Goal: Task Accomplishment & Management: Manage account settings

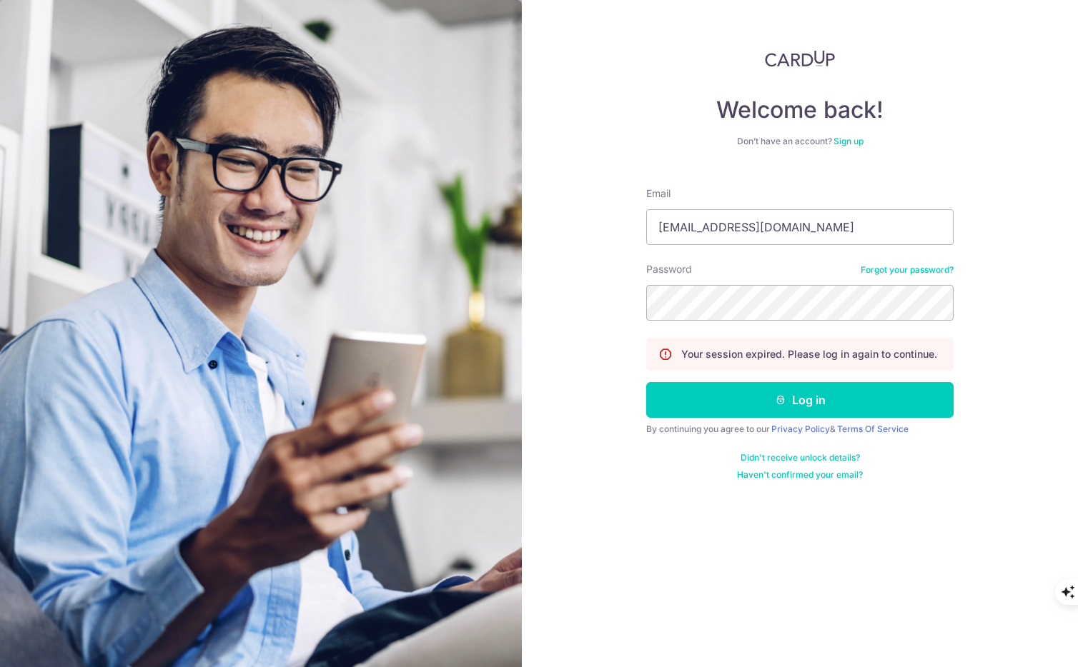
click at [724, 400] on button "Log in" at bounding box center [799, 400] width 307 height 36
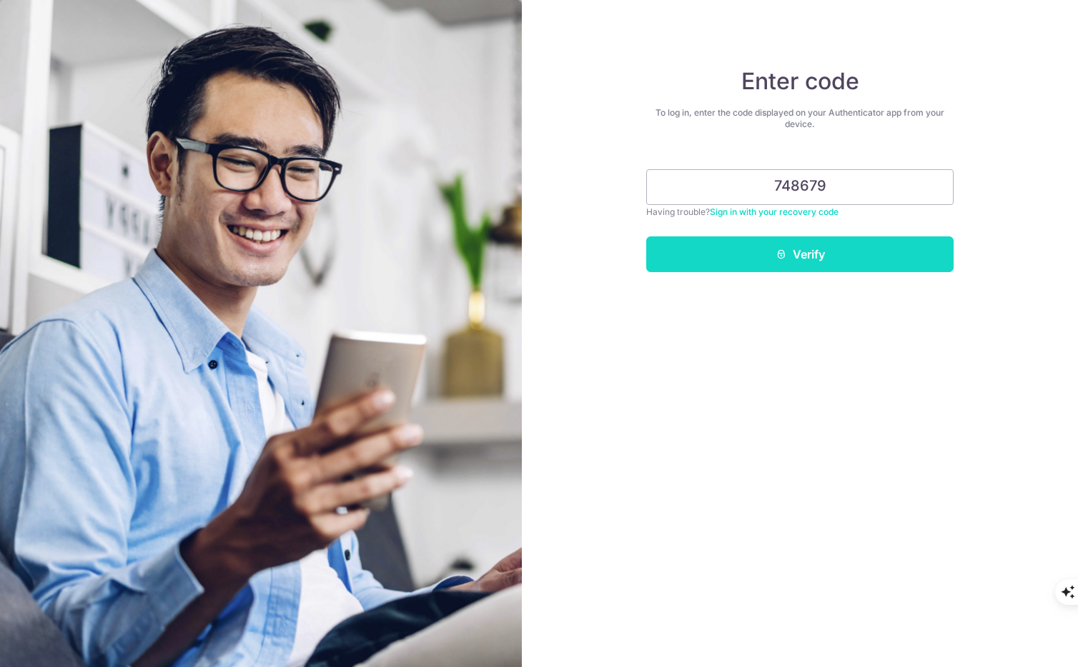
type input "748679"
click at [779, 257] on icon "submit" at bounding box center [780, 254] width 11 height 11
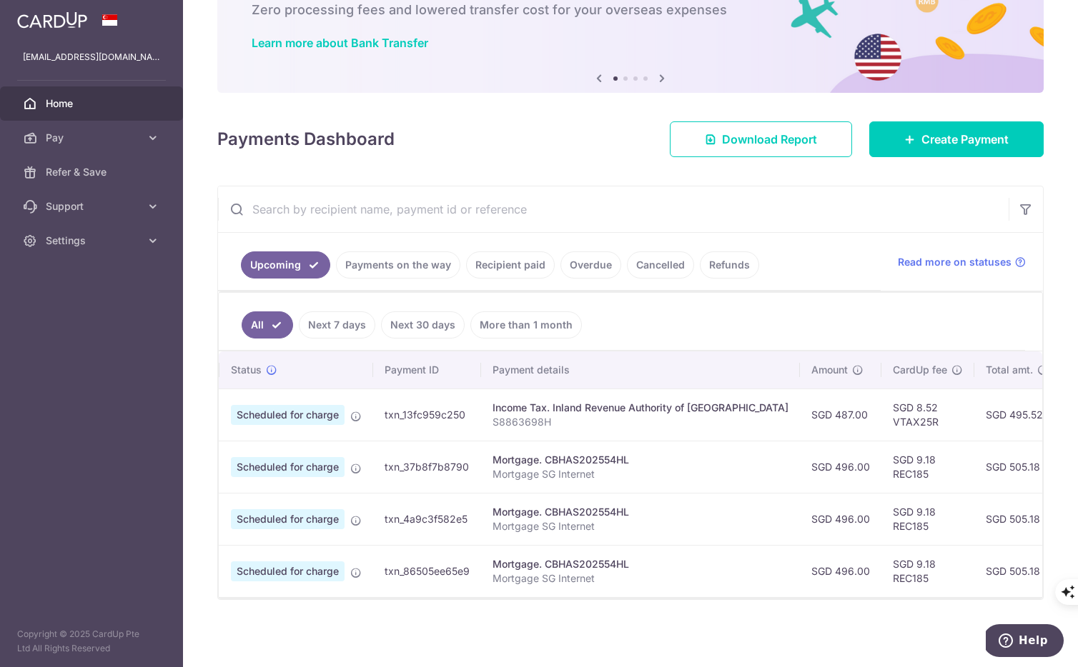
scroll to position [0, 6]
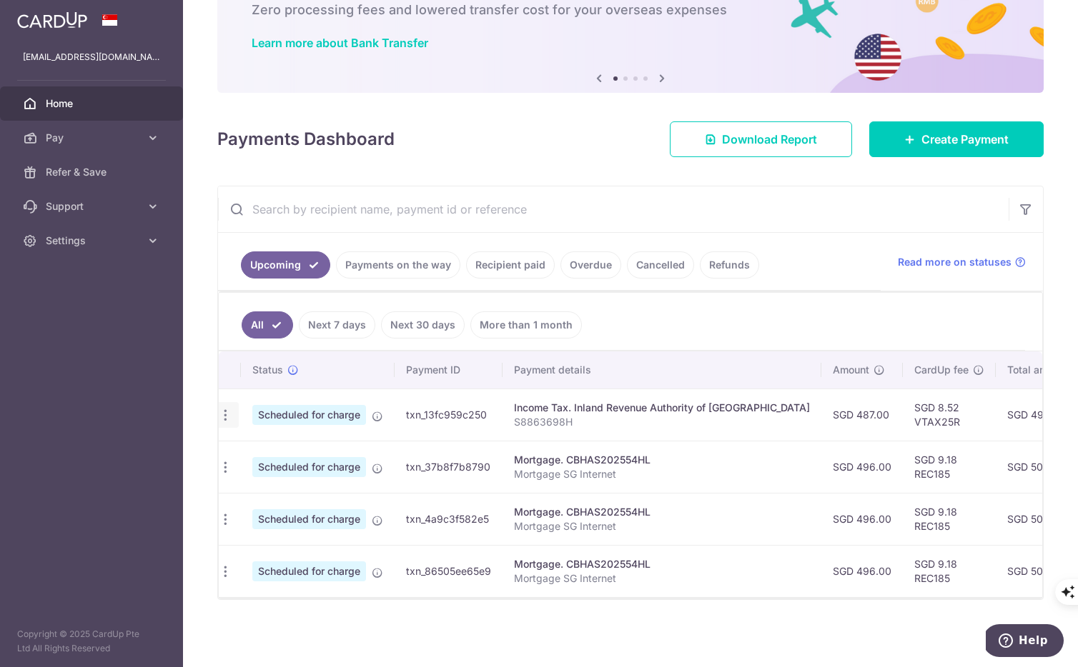
click at [229, 418] on icon "button" at bounding box center [225, 415] width 15 height 15
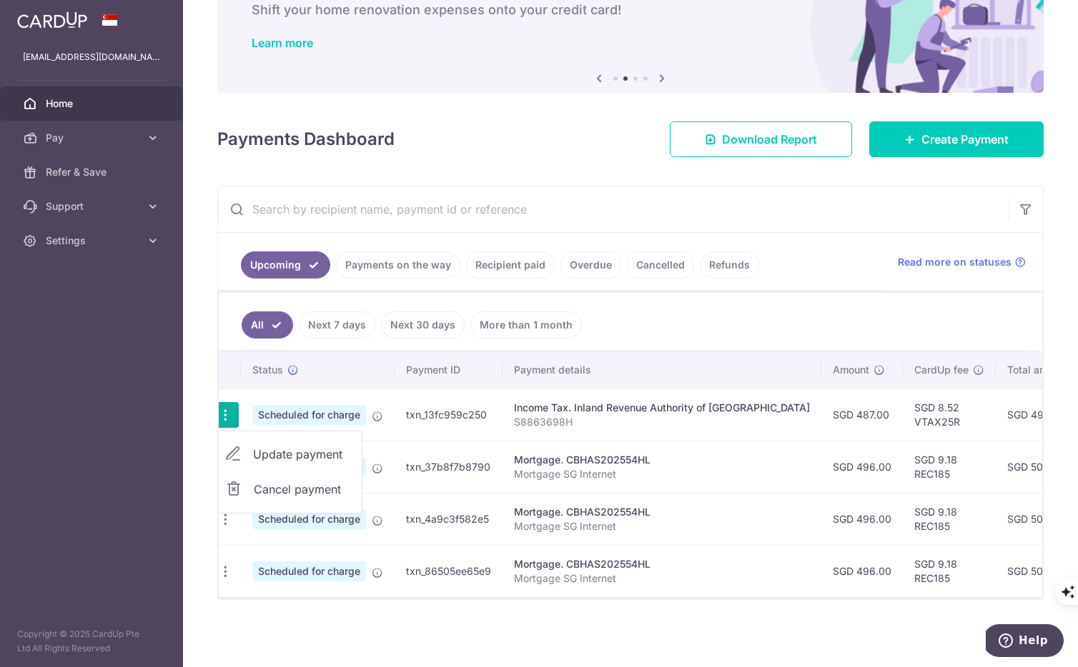
click at [261, 448] on span "Update payment" at bounding box center [301, 454] width 97 height 17
radio input "true"
type input "487.00"
type input "[DATE]"
type input "S8863698H"
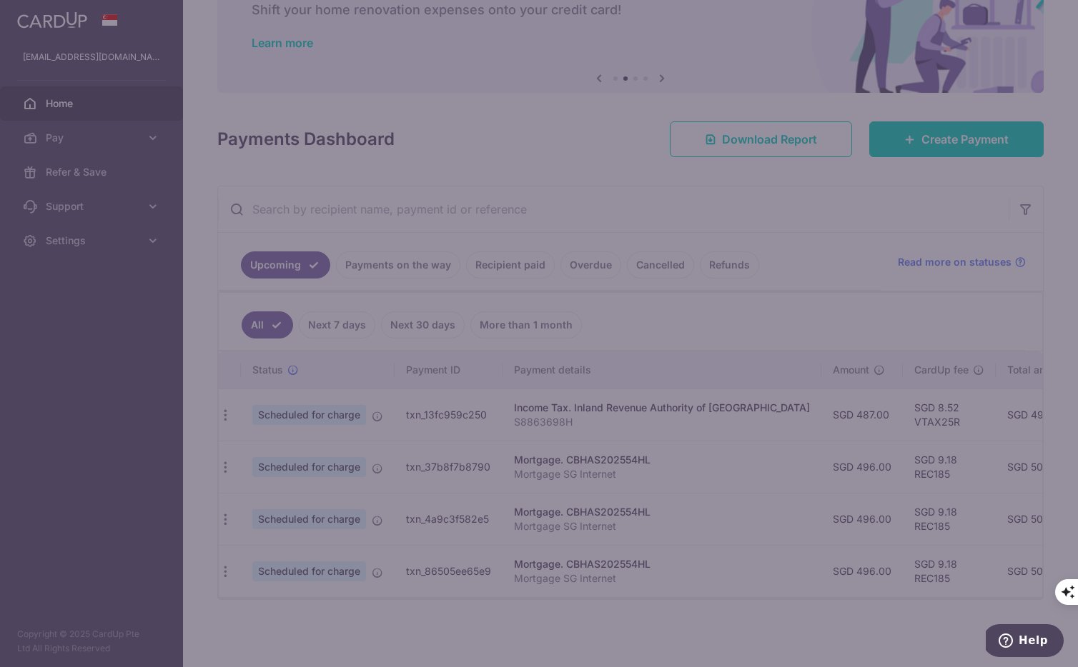
type input "VTAX25R"
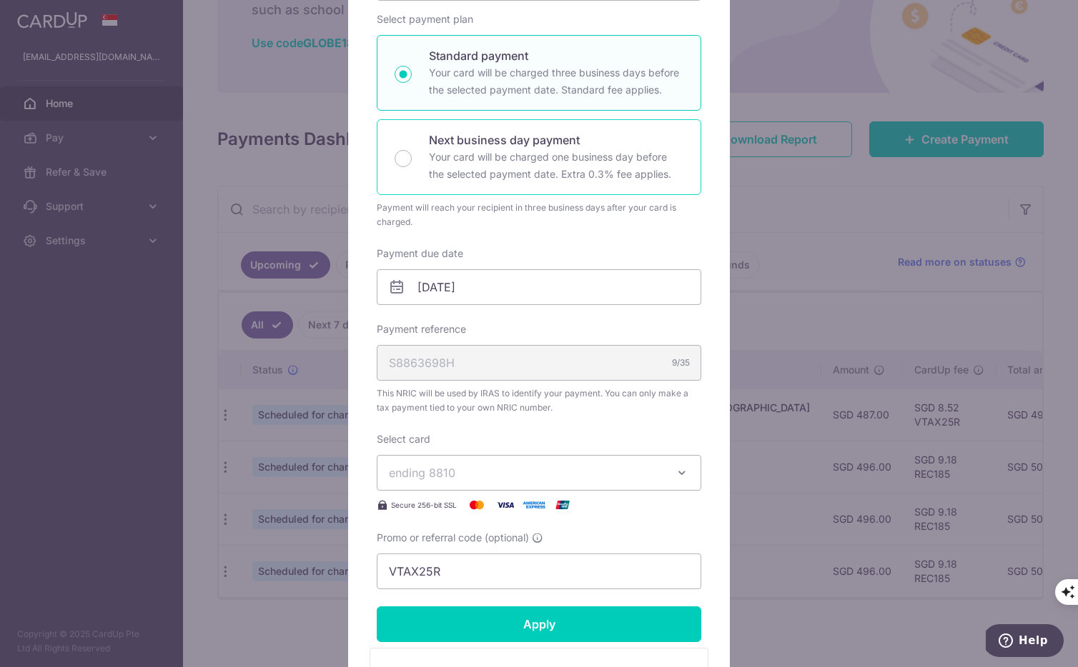
scroll to position [254, 0]
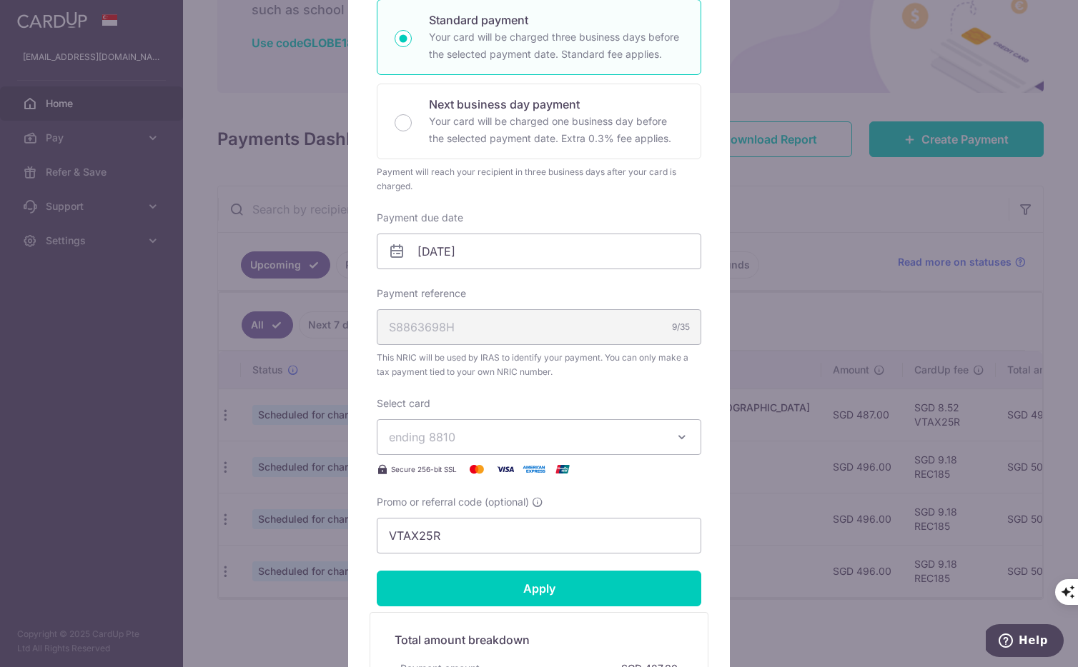
click at [530, 437] on span "ending 8810" at bounding box center [526, 437] width 274 height 17
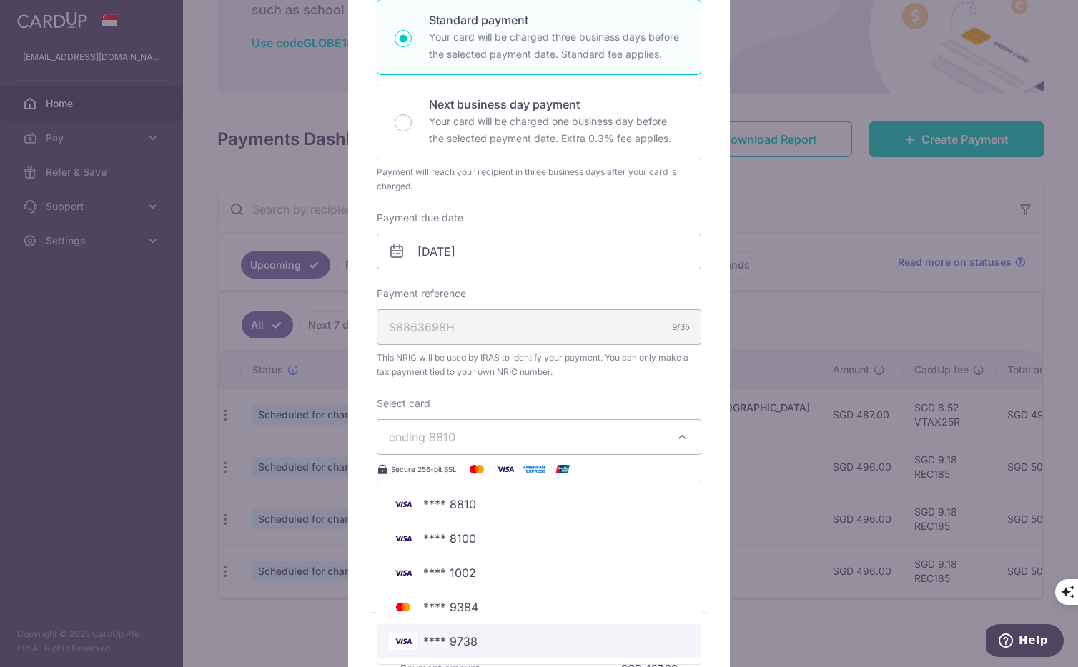
click at [469, 637] on span "**** 9738" at bounding box center [450, 641] width 54 height 17
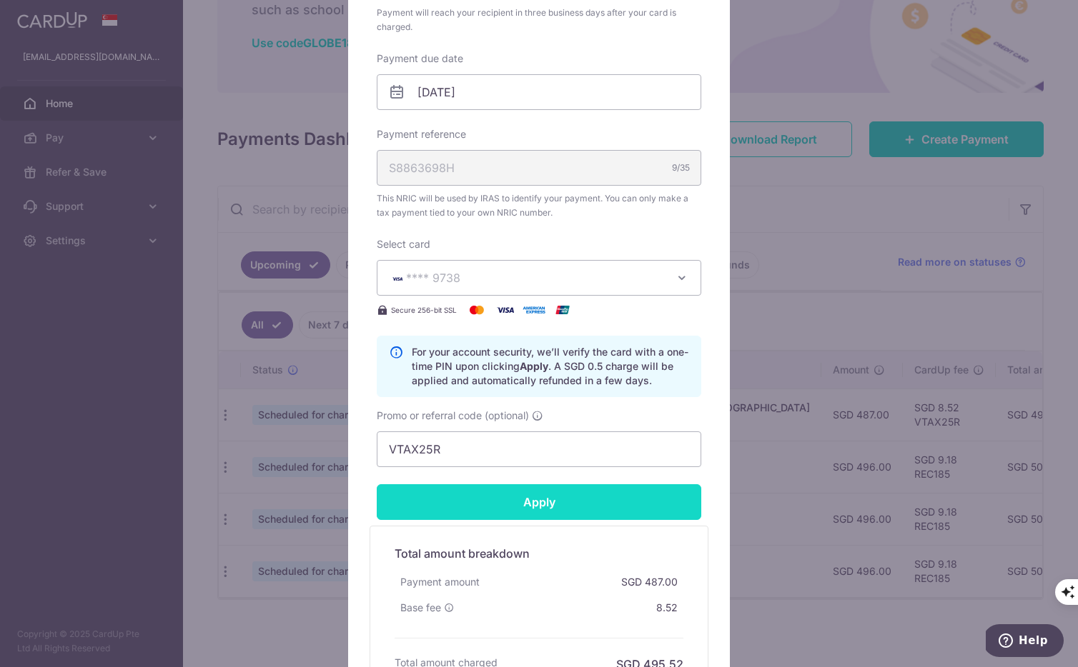
scroll to position [517, 0]
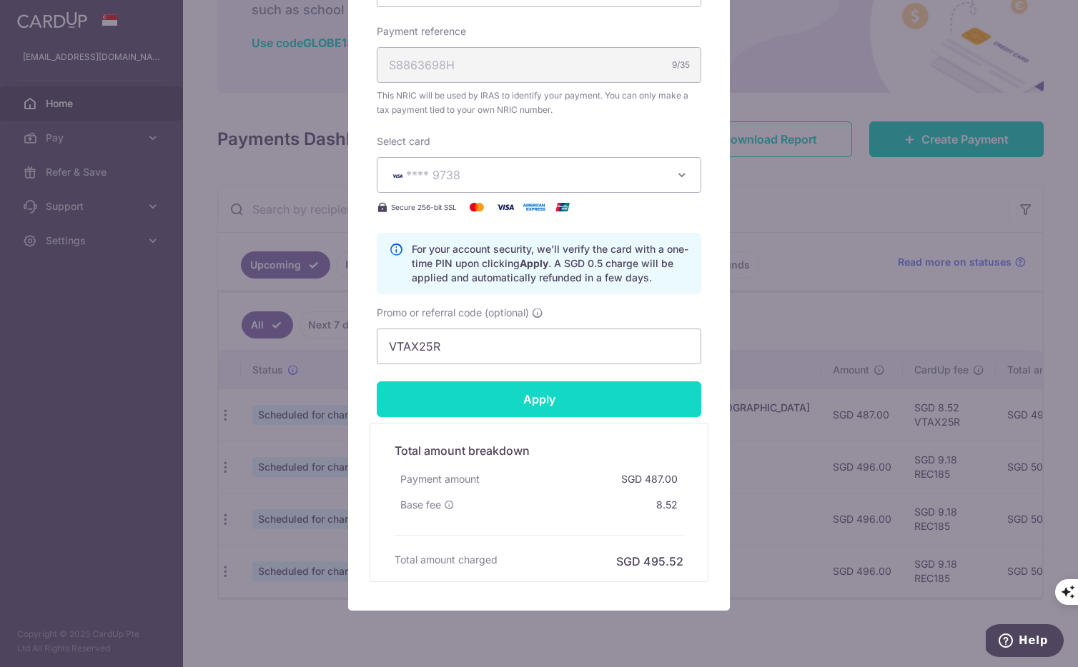
click at [547, 402] on input "Apply" at bounding box center [539, 400] width 324 height 36
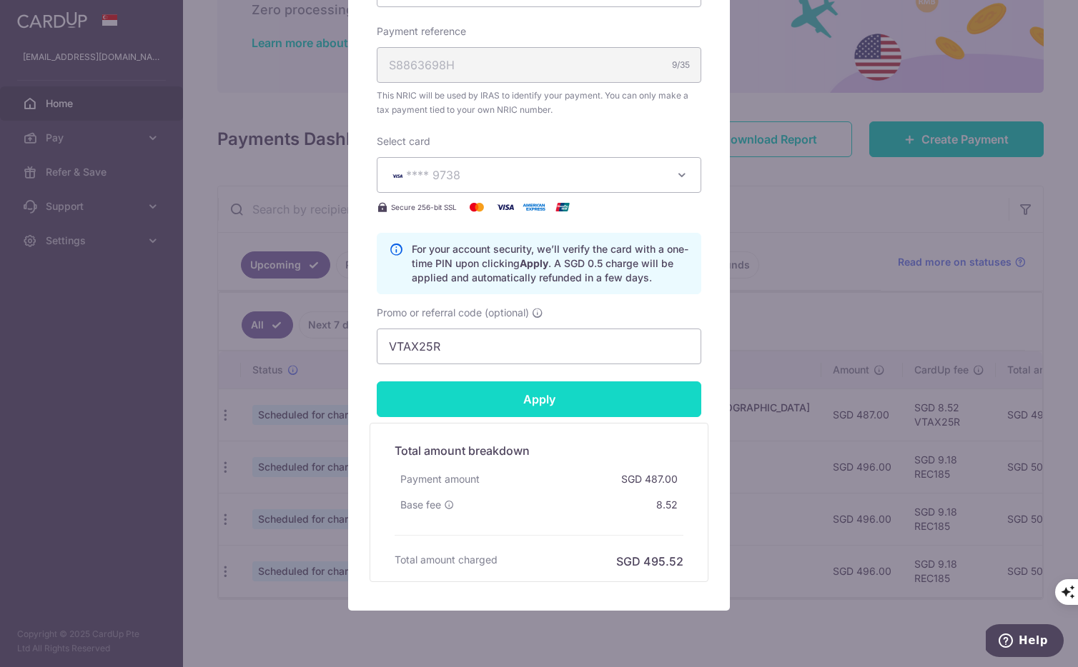
type input "Successfully Applied"
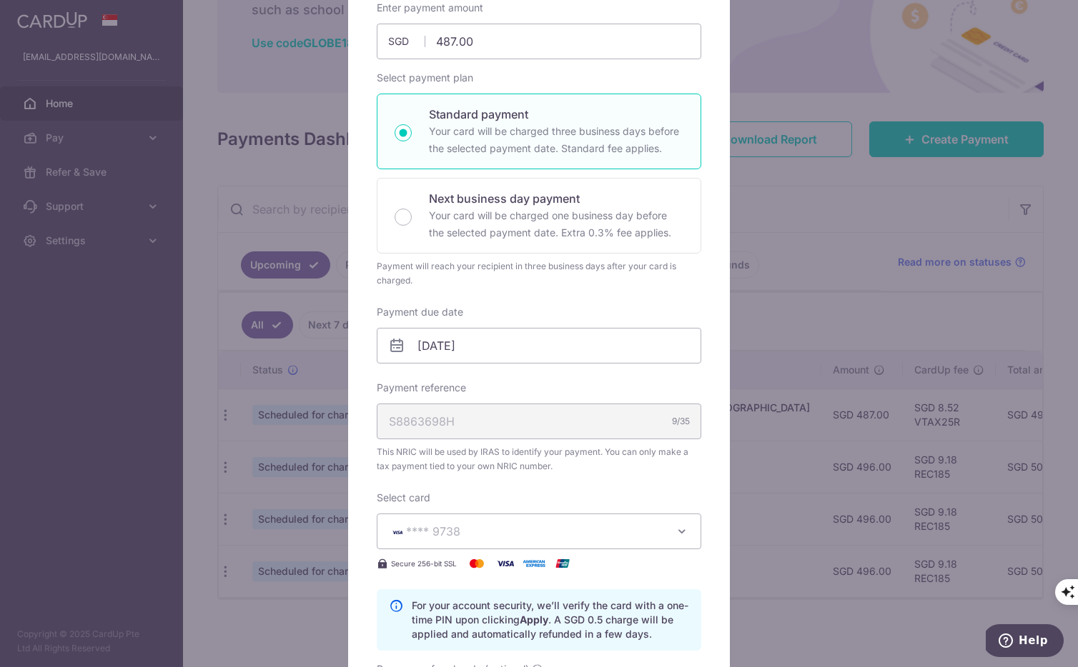
scroll to position [0, 0]
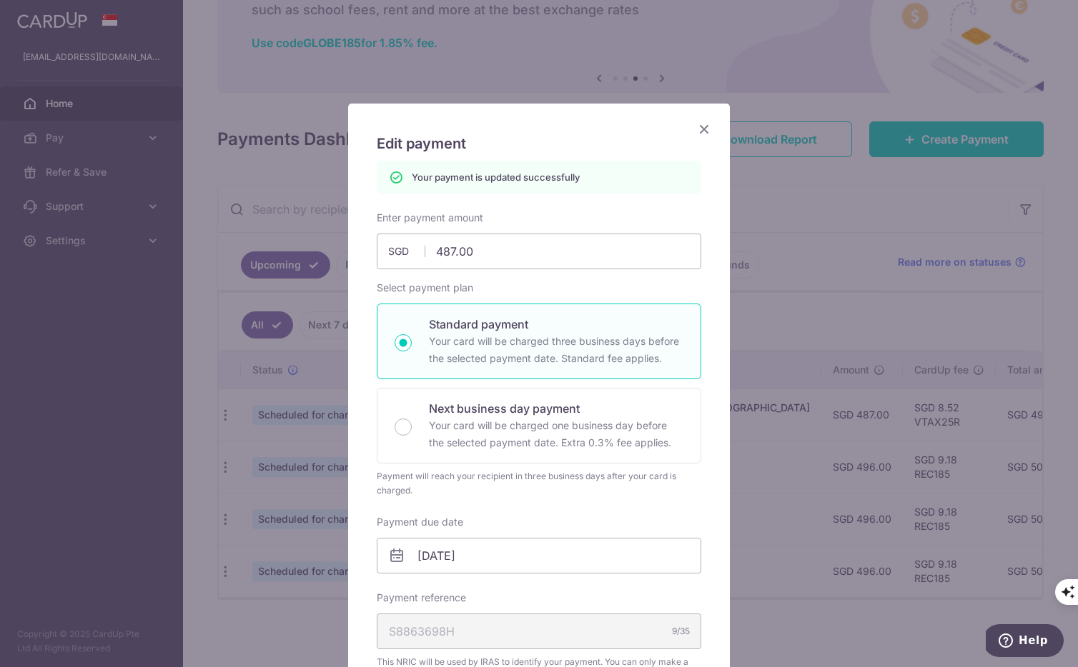
click at [701, 127] on icon "Close" at bounding box center [703, 129] width 17 height 18
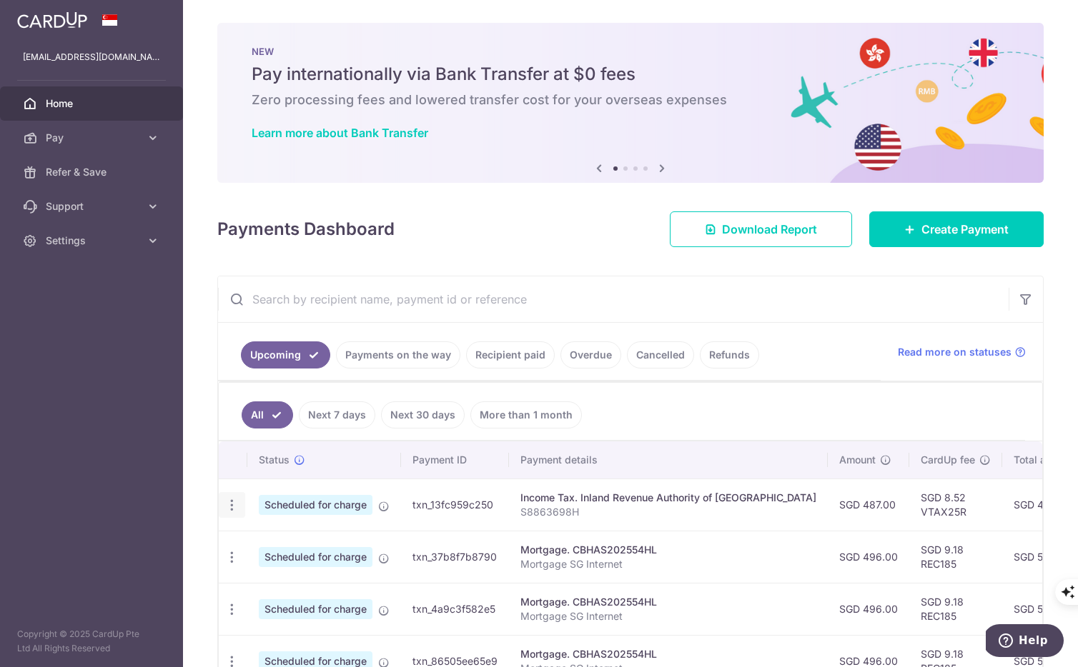
click at [227, 510] on icon "button" at bounding box center [231, 505] width 15 height 15
click at [303, 547] on span "Update payment" at bounding box center [307, 544] width 97 height 17
radio input "true"
type input "487.00"
type input "[DATE]"
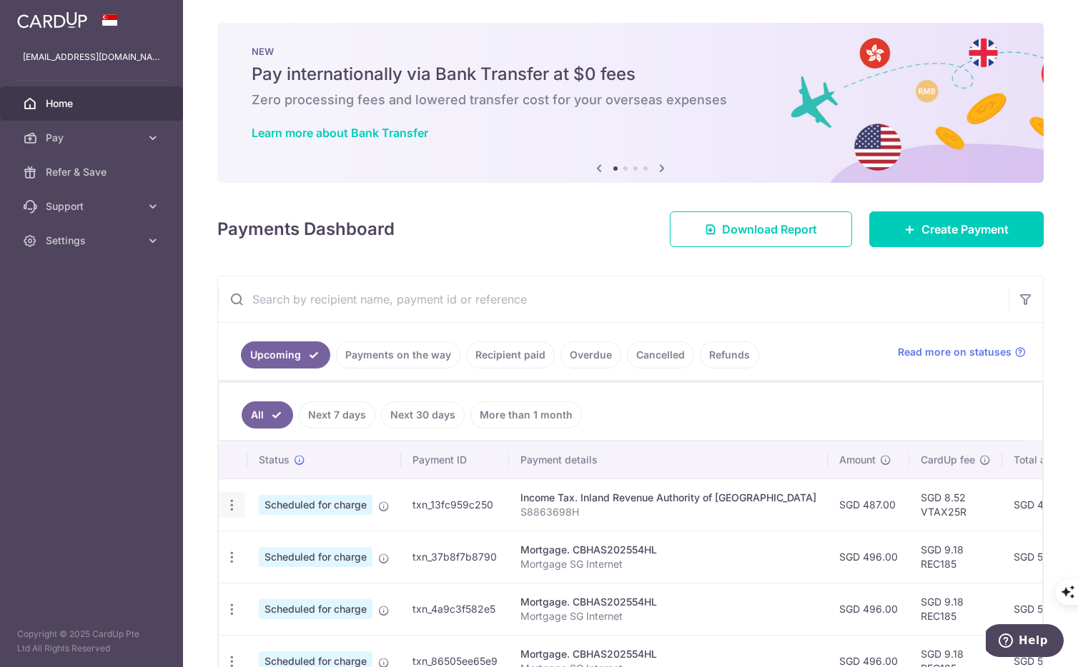
type input "S8863698H"
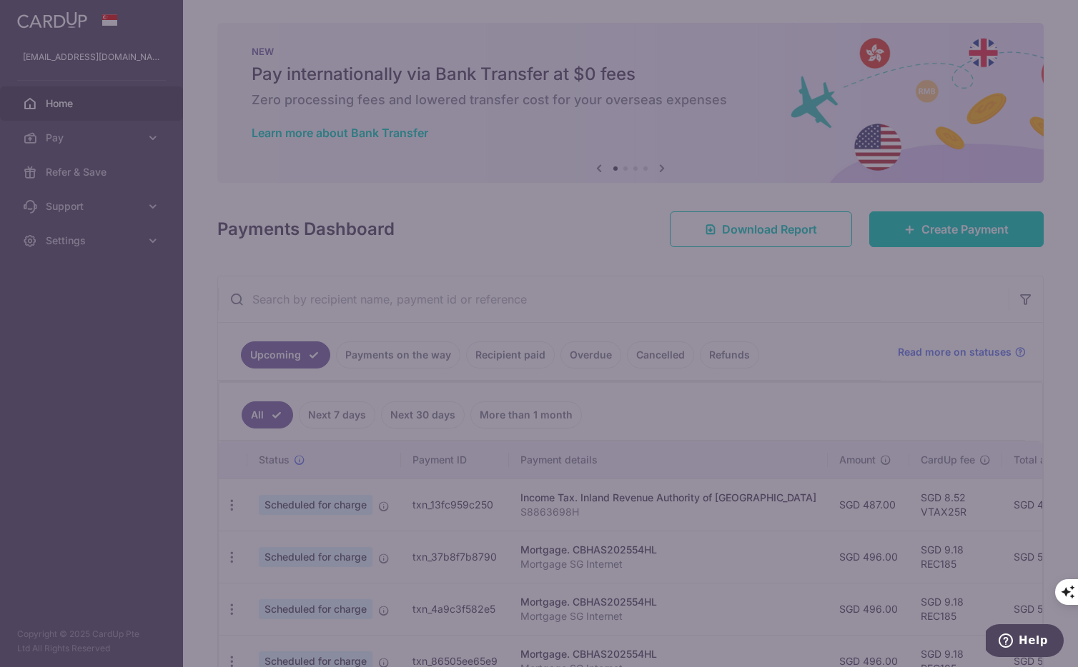
type input "VTAX25R"
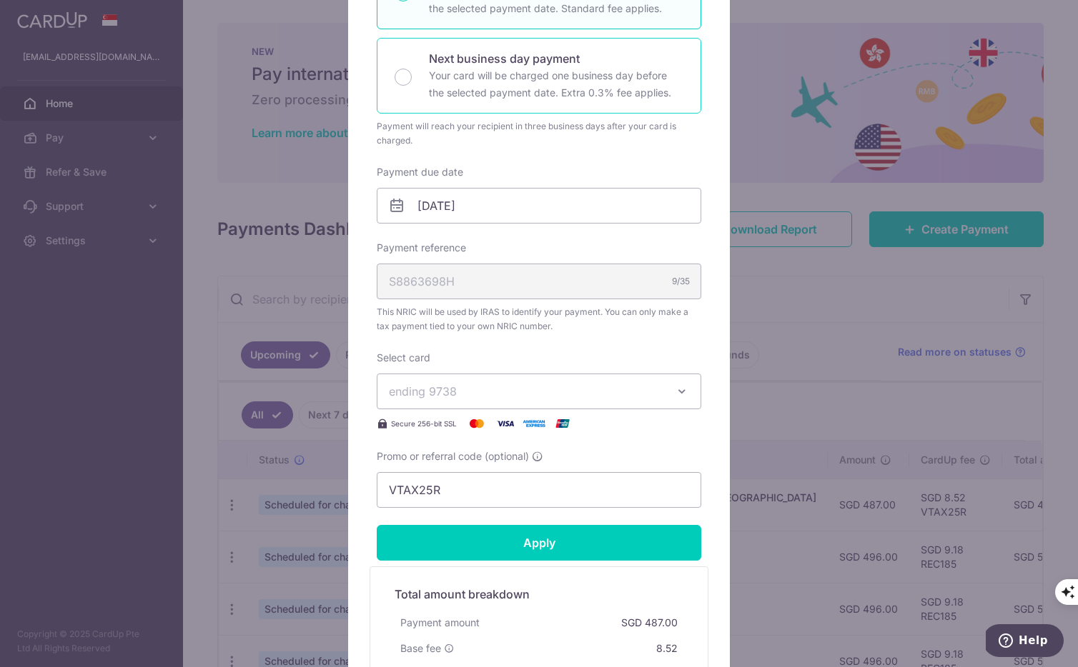
scroll to position [51, 0]
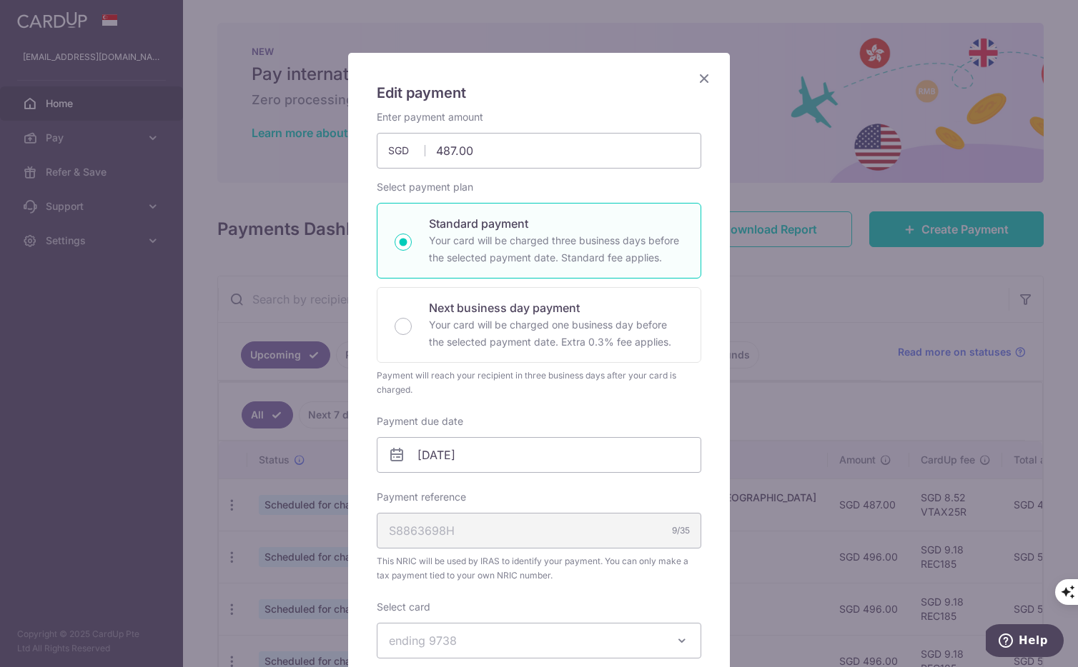
click at [702, 84] on icon "Close" at bounding box center [703, 78] width 17 height 18
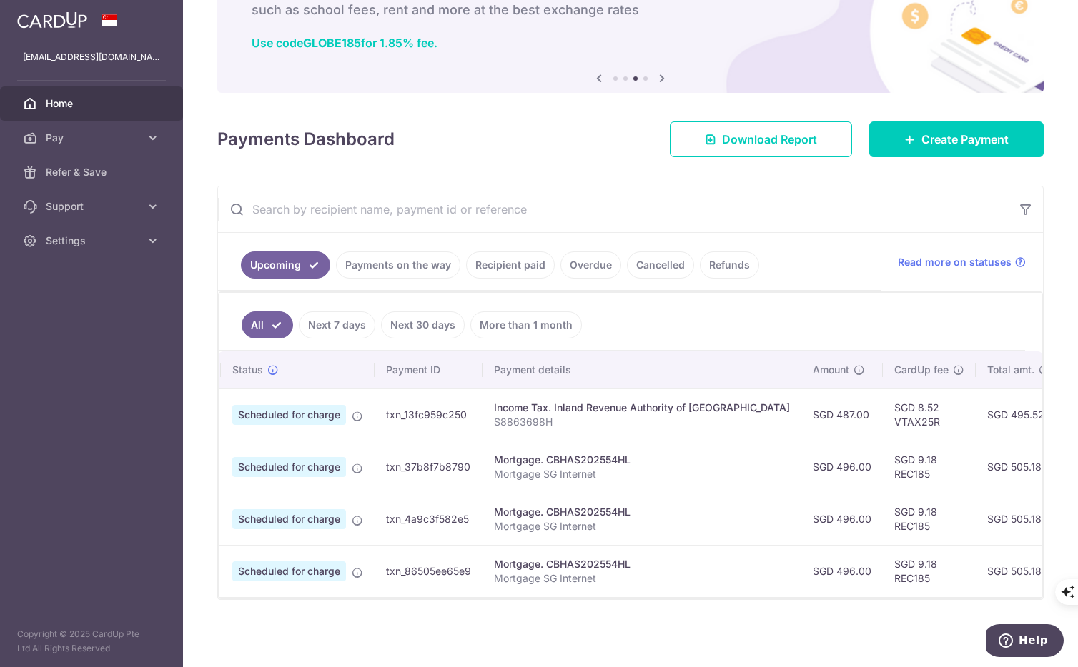
scroll to position [0, 0]
